Goal: Information Seeking & Learning: Check status

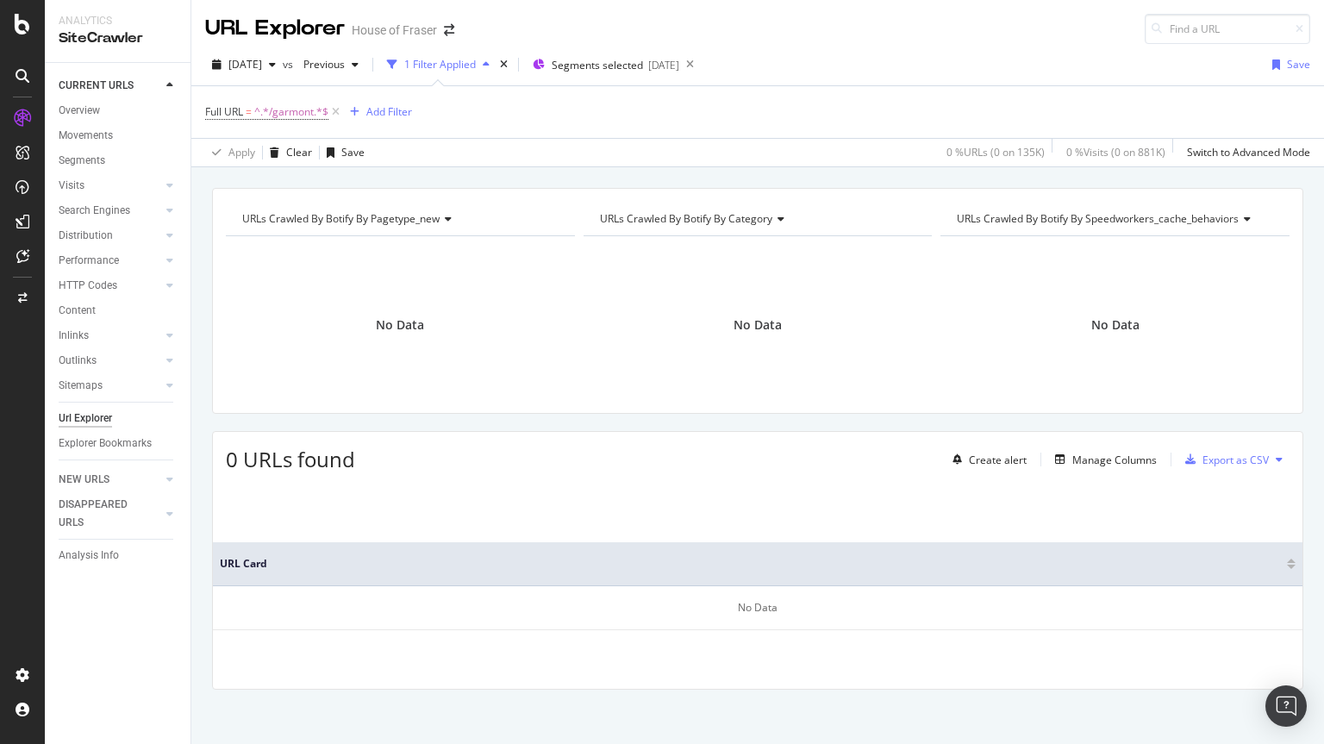
scroll to position [6, 0]
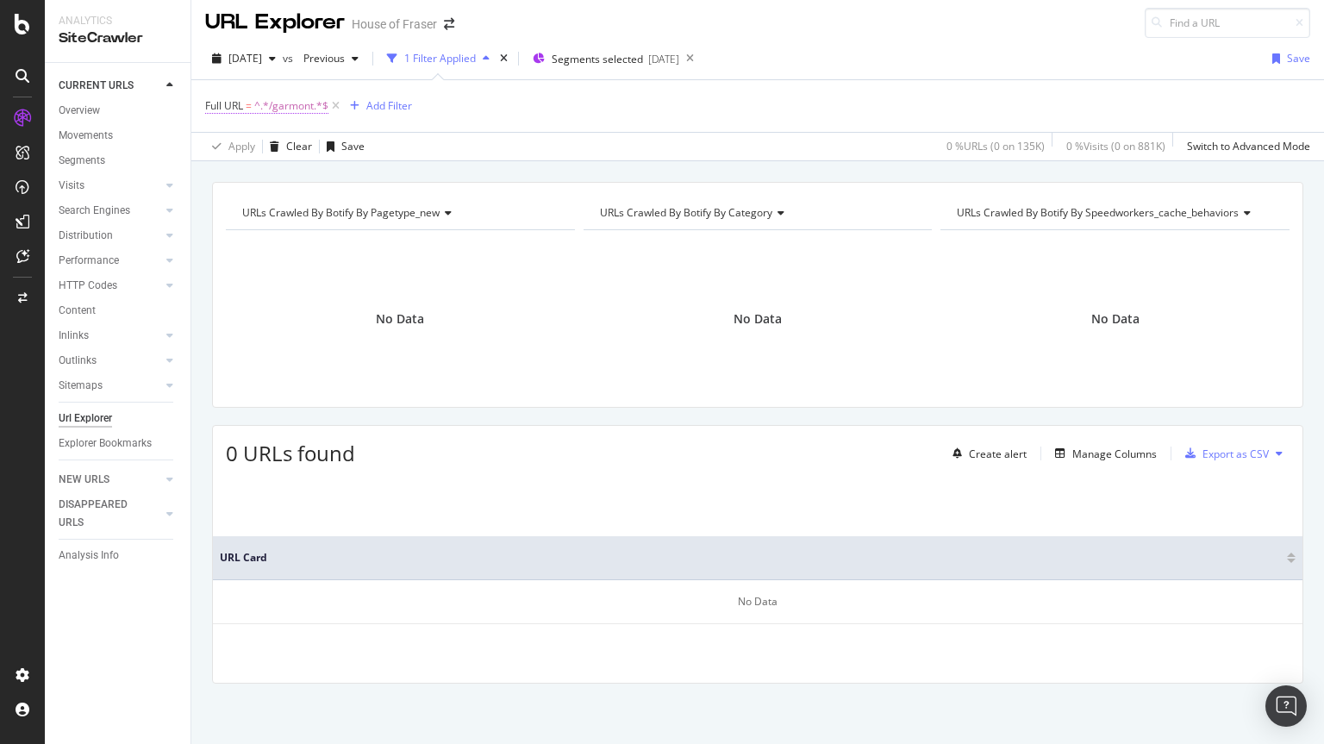
click at [315, 107] on span "^.*/garmont.*$" at bounding box center [291, 106] width 74 height 24
click at [300, 183] on input "/garmont" at bounding box center [302, 178] width 163 height 28
type input "/sisters-and-seekers"
click at [397, 218] on div "Apply" at bounding box center [396, 214] width 27 height 15
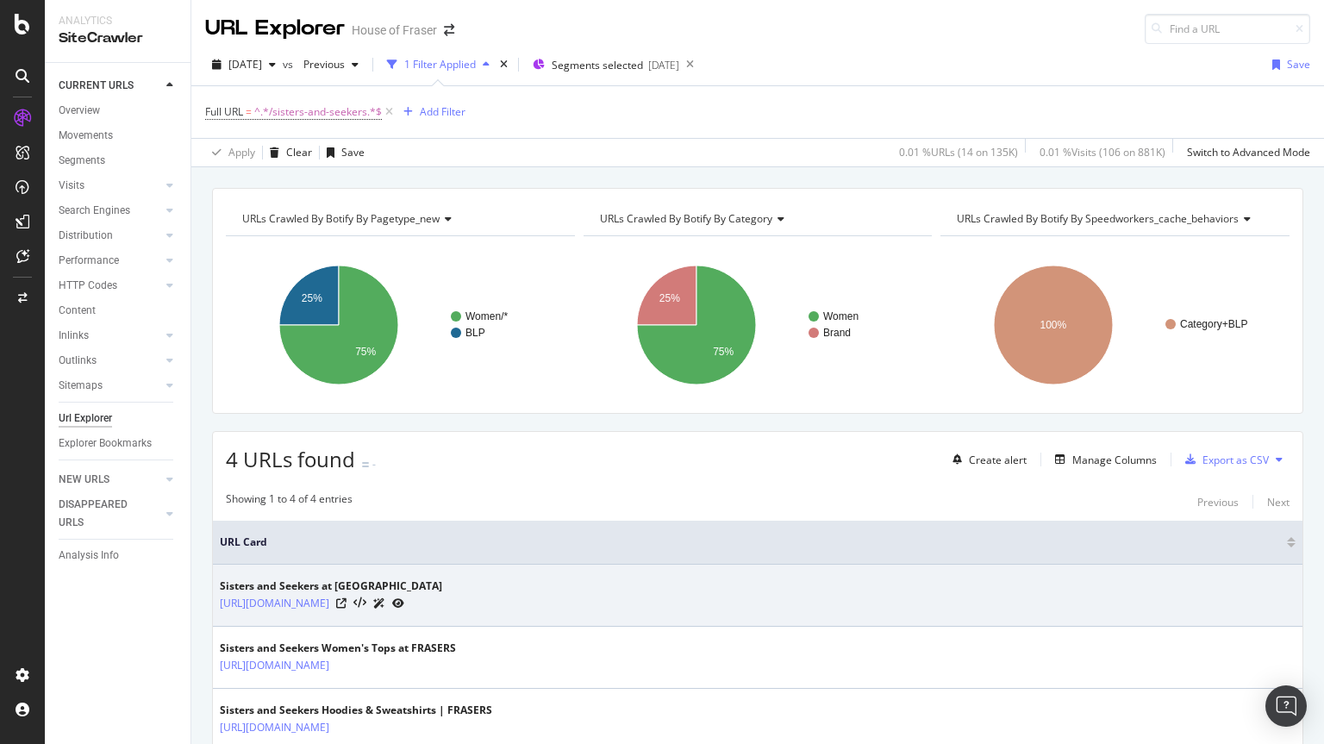
scroll to position [168, 0]
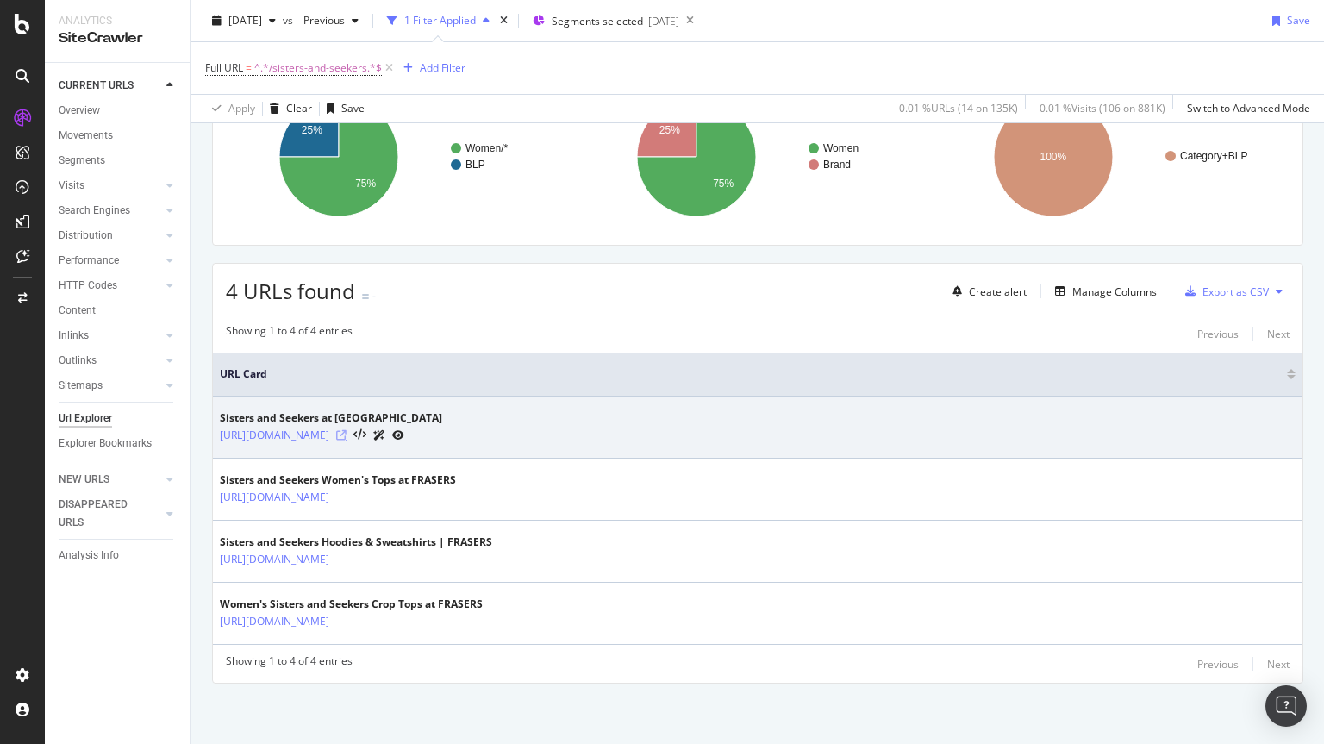
click at [346, 434] on icon at bounding box center [341, 435] width 10 height 10
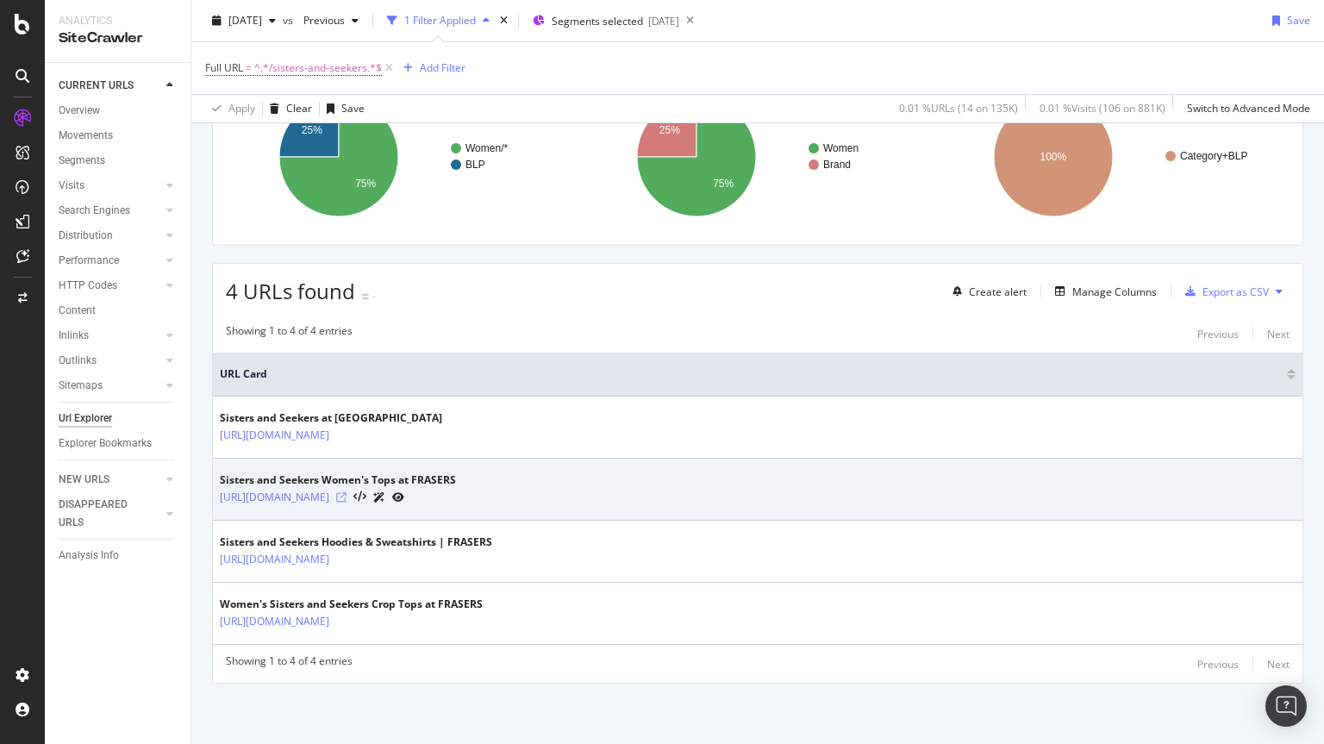
click at [346, 498] on icon at bounding box center [341, 497] width 10 height 10
